Goal: Find contact information: Find contact information

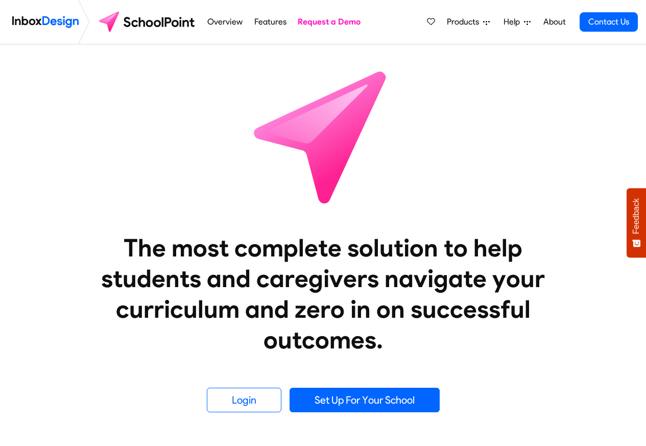
click at [553, 22] on link "About" at bounding box center [554, 22] width 28 height 20
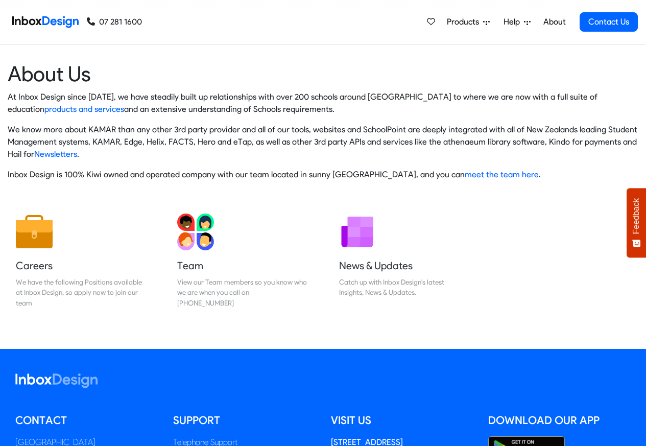
click at [109, 20] on link "07 281 1600" at bounding box center [114, 22] width 55 height 12
